Goal: Navigation & Orientation: Find specific page/section

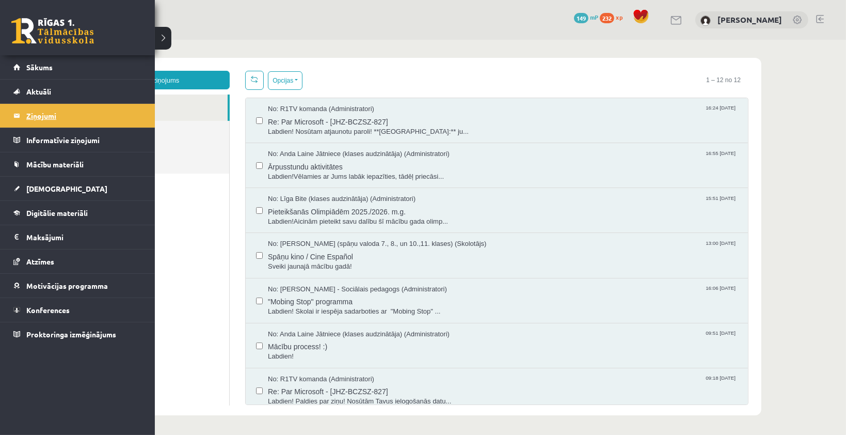
click at [52, 107] on legend "Ziņojumi 0" at bounding box center [84, 116] width 116 height 24
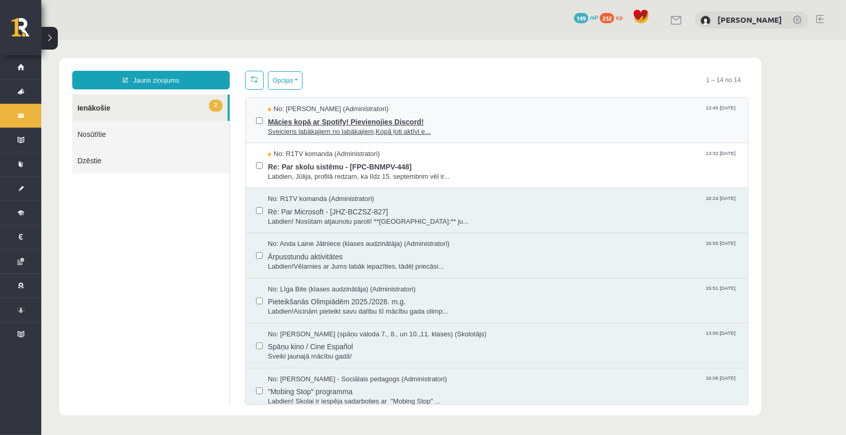
click at [350, 121] on span "Mācies kopā ar Spotify! Pievienojies Discord!" at bounding box center [503, 120] width 470 height 13
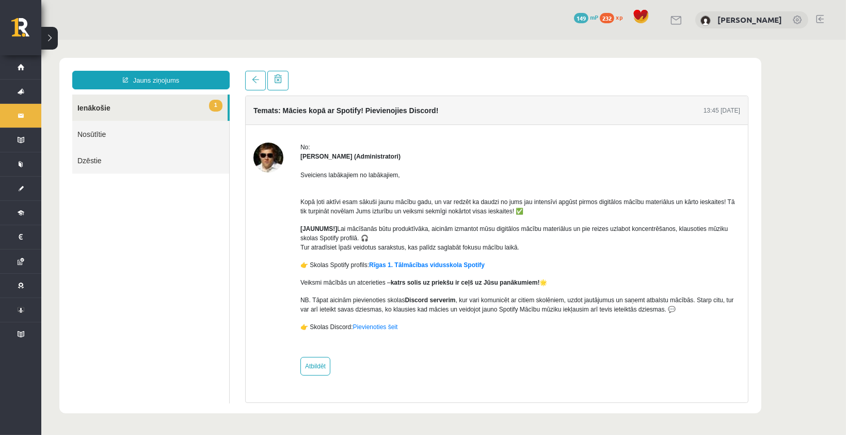
click at [199, 108] on link "1 Ienākošie" at bounding box center [149, 107] width 155 height 26
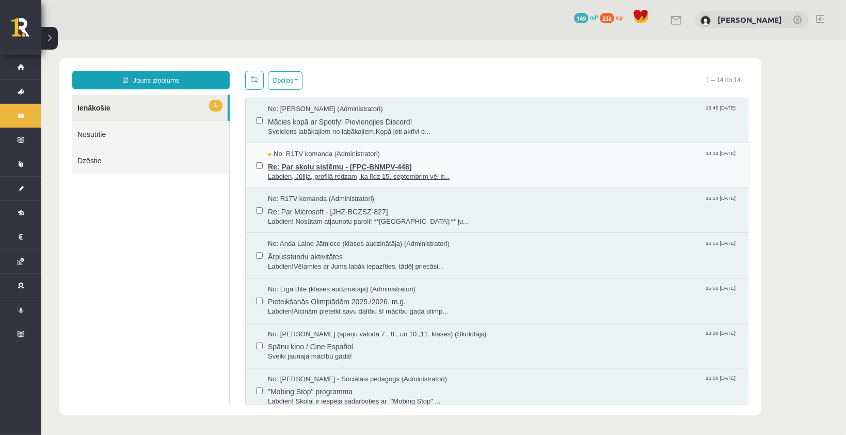
click at [337, 166] on span "Re: Par skolu sistēmu - [FPC-BNMPV-448]" at bounding box center [503, 165] width 470 height 13
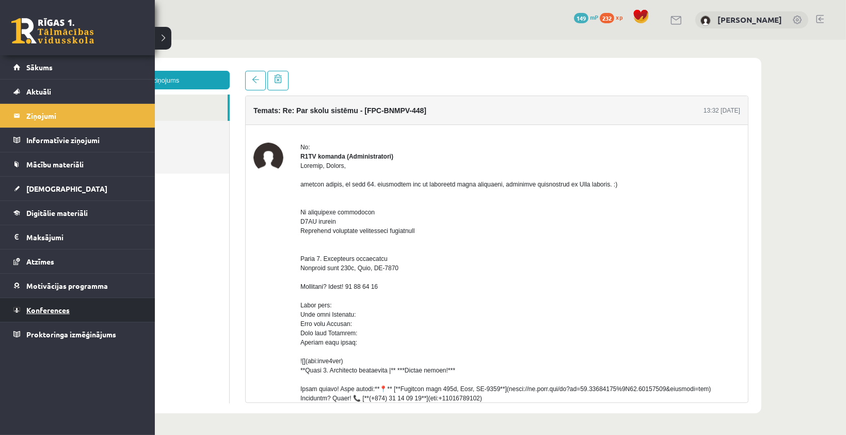
click at [45, 309] on span "Konferences" at bounding box center [47, 309] width 43 height 9
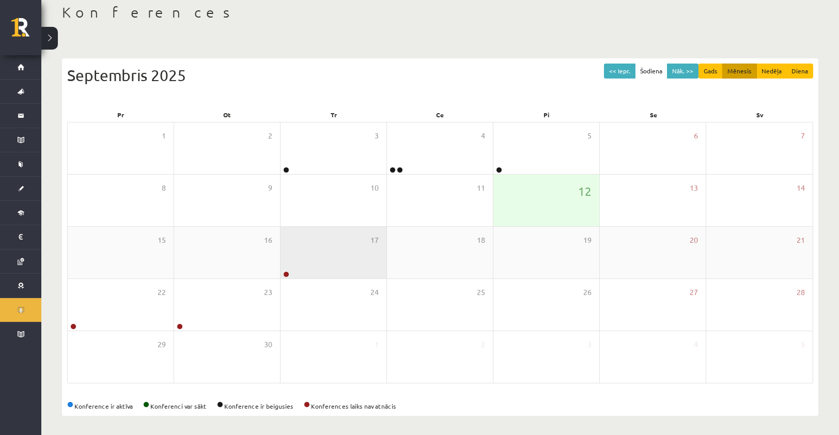
scroll to position [58, 0]
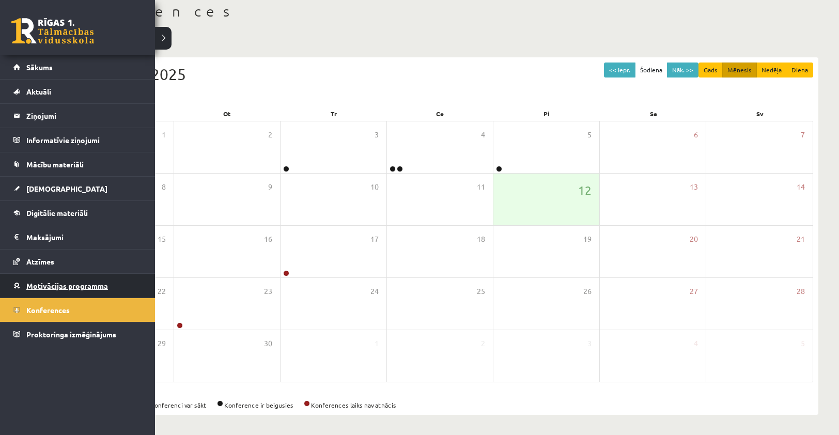
click at [29, 289] on link "Motivācijas programma" at bounding box center [77, 286] width 129 height 24
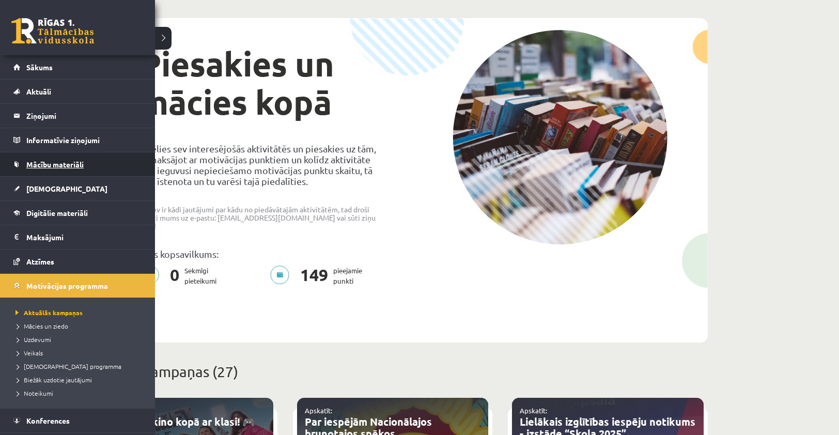
click at [65, 176] on link "Mācību materiāli" at bounding box center [77, 164] width 129 height 24
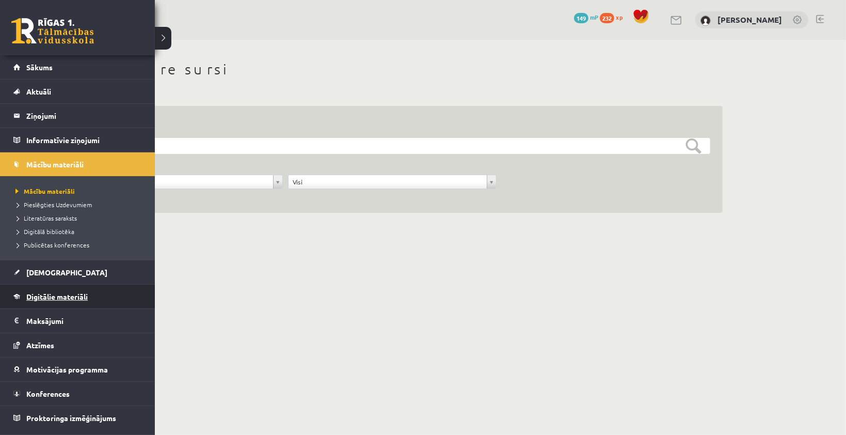
click at [43, 289] on link "Digitālie materiāli" at bounding box center [77, 297] width 129 height 24
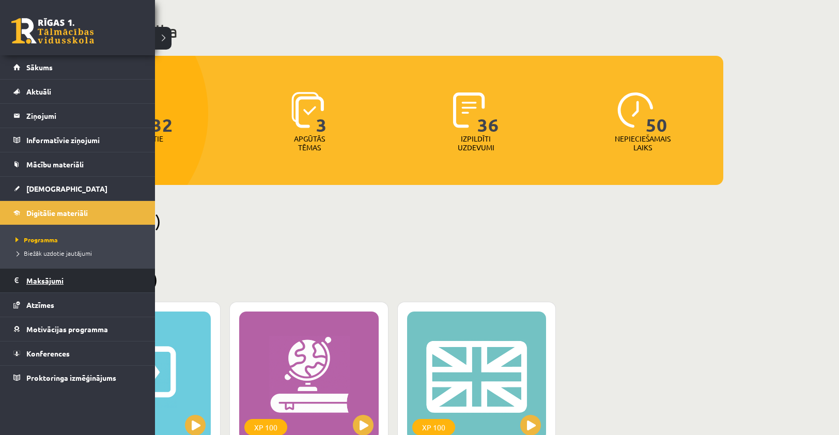
scroll to position [52, 0]
click at [41, 283] on legend "Maksājumi 0" at bounding box center [84, 281] width 116 height 24
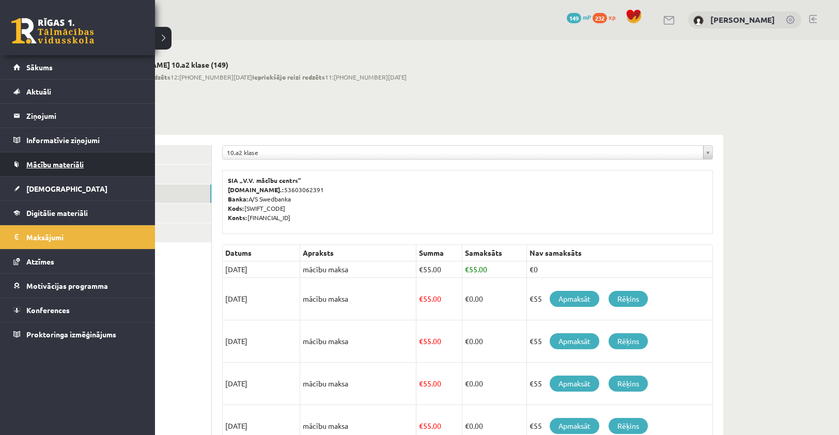
click at [48, 158] on link "Mācību materiāli" at bounding box center [77, 164] width 129 height 24
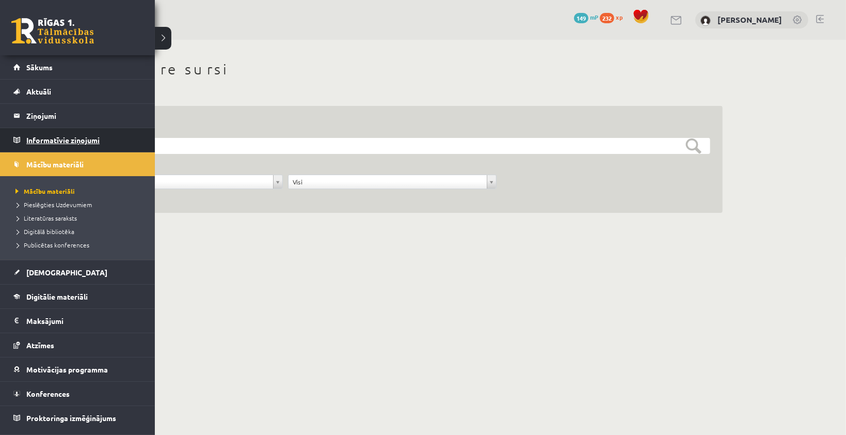
click at [37, 141] on legend "Informatīvie ziņojumi 0" at bounding box center [84, 140] width 116 height 24
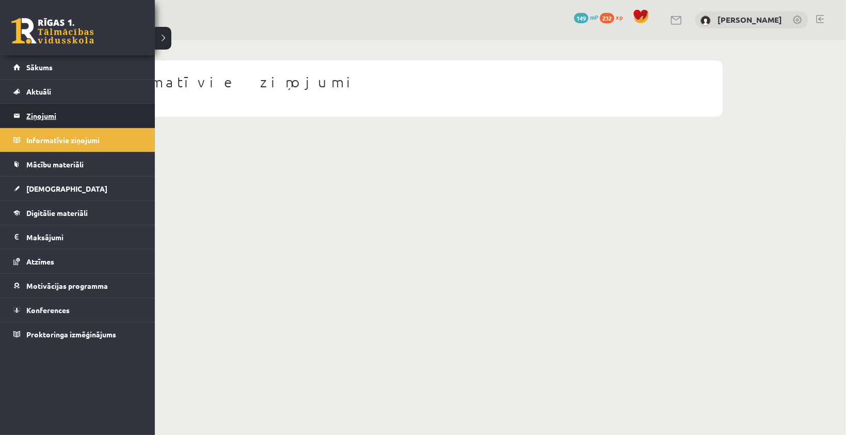
click at [34, 110] on legend "Ziņojumi 2" at bounding box center [84, 116] width 116 height 24
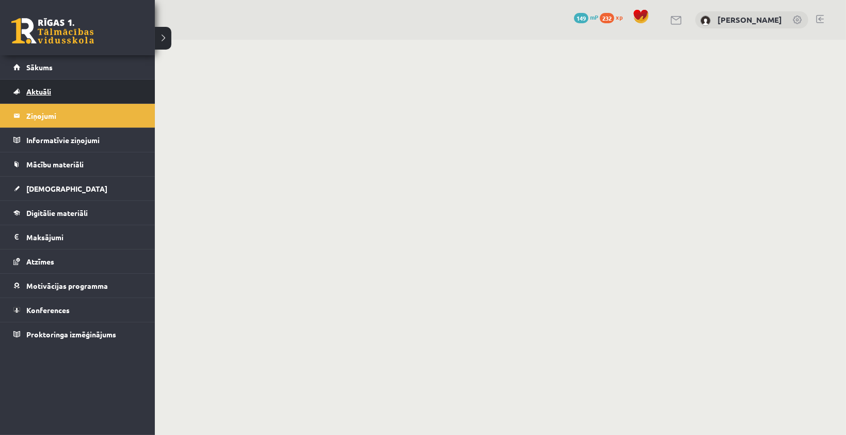
click at [39, 92] on span "Aktuāli" at bounding box center [38, 91] width 25 height 9
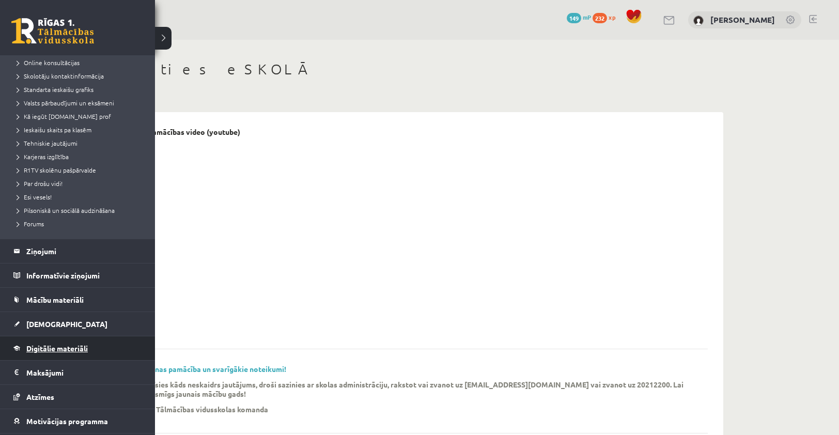
scroll to position [103, 0]
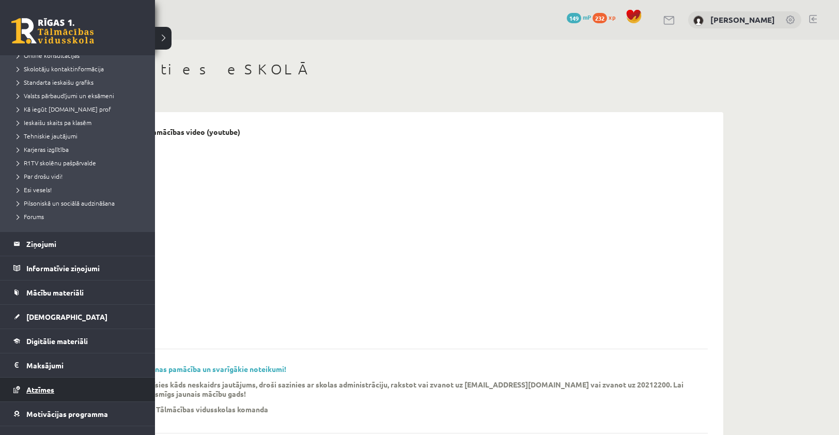
click at [52, 395] on link "Atzīmes" at bounding box center [77, 390] width 129 height 24
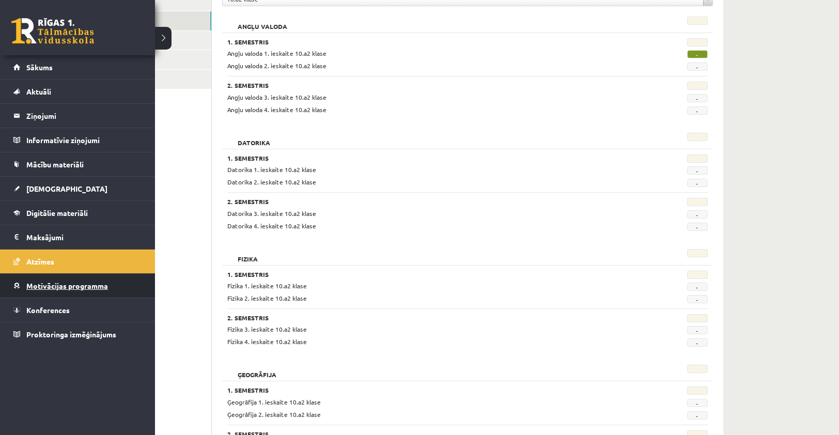
scroll to position [155, 0]
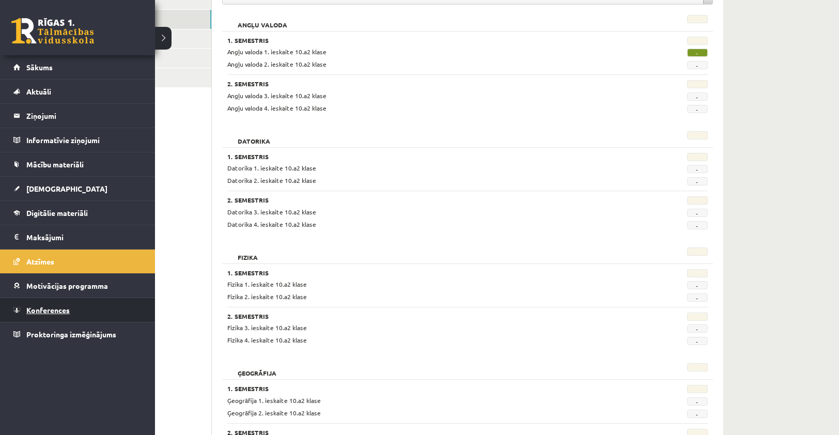
click at [54, 312] on link "Konferences" at bounding box center [77, 310] width 129 height 24
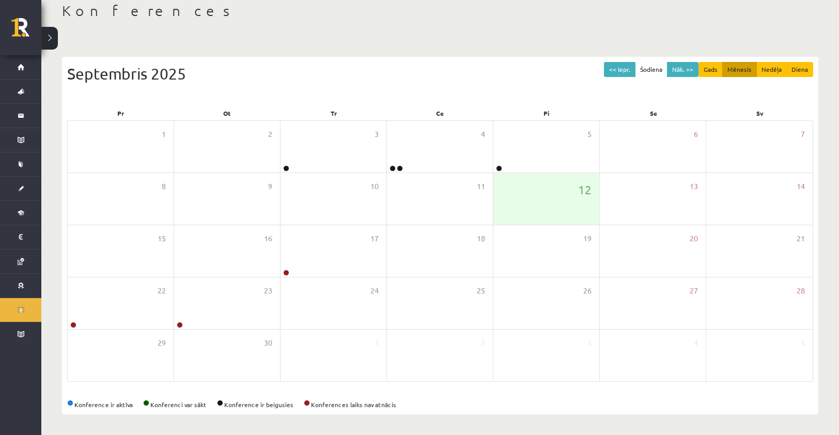
scroll to position [58, 0]
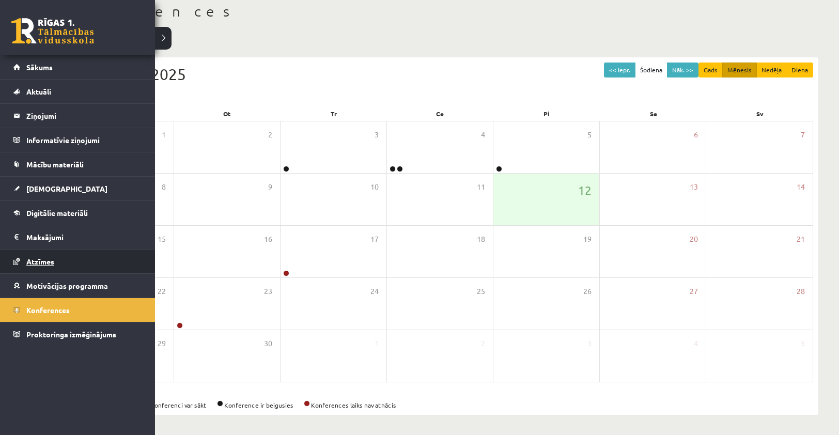
click at [37, 259] on span "Atzīmes" at bounding box center [40, 261] width 28 height 9
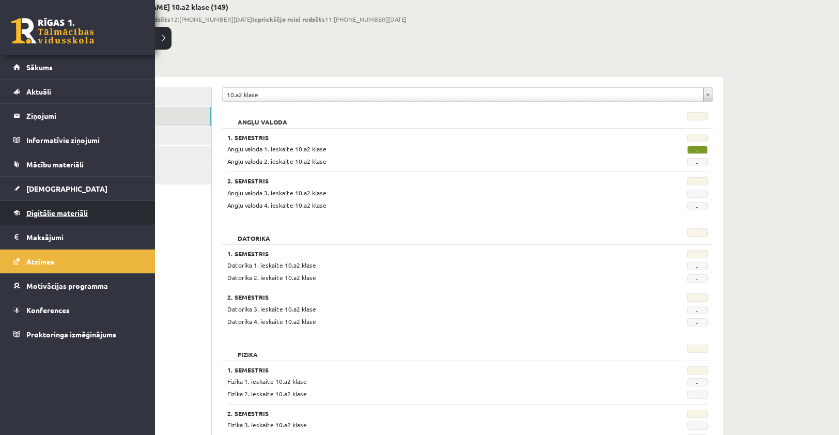
click at [40, 213] on span "Digitālie materiāli" at bounding box center [56, 212] width 61 height 9
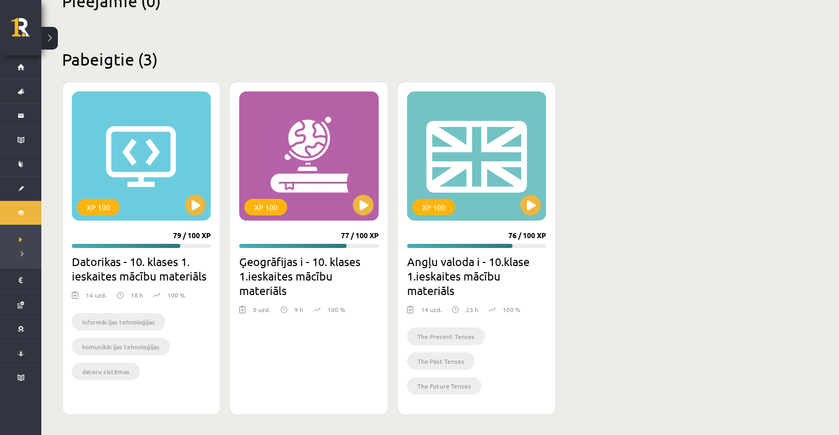
scroll to position [65, 0]
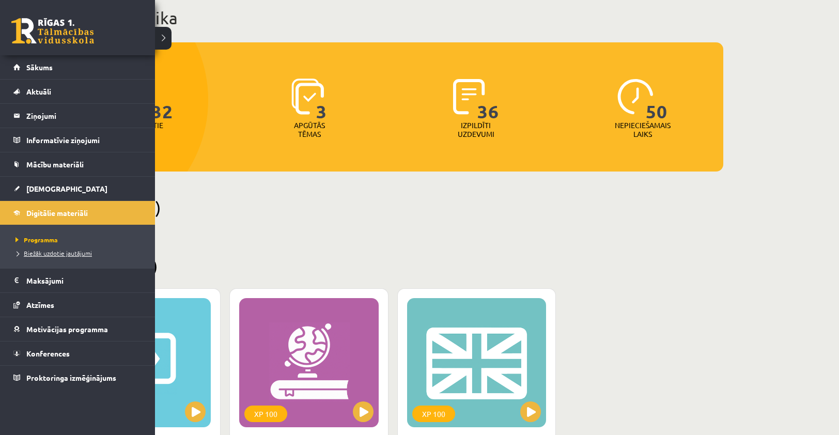
click at [54, 253] on span "Biežāk uzdotie jautājumi" at bounding box center [52, 253] width 79 height 8
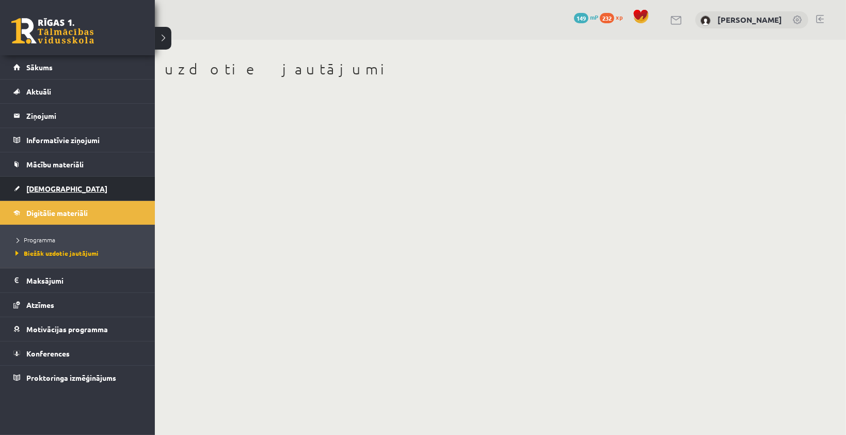
click at [29, 196] on link "[DEMOGRAPHIC_DATA]" at bounding box center [77, 189] width 129 height 24
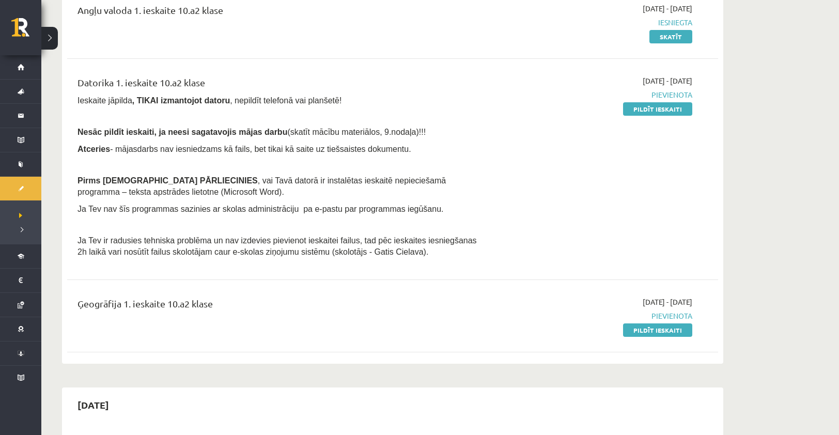
scroll to position [103, 0]
